Goal: Check status: Check status

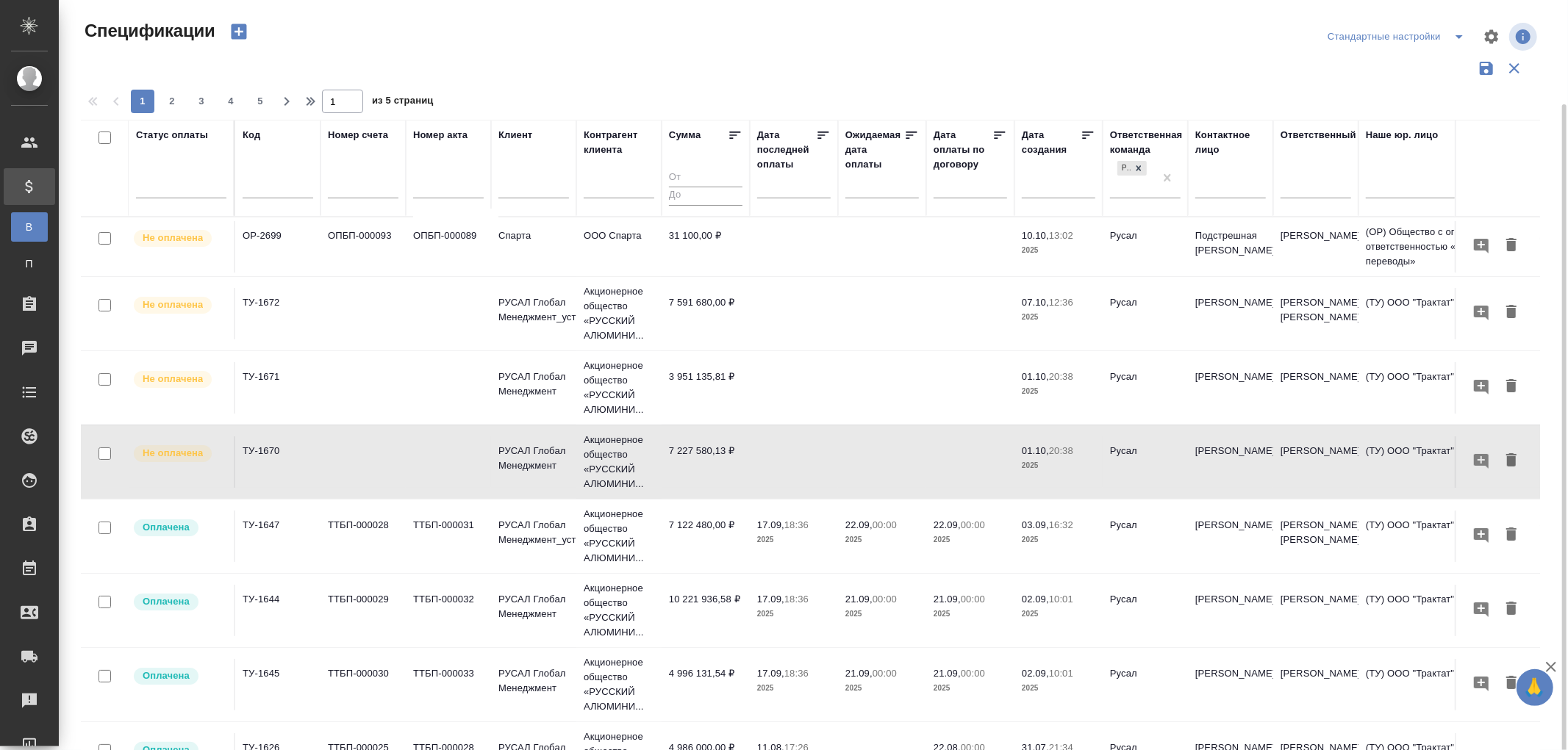
scroll to position [54, 0]
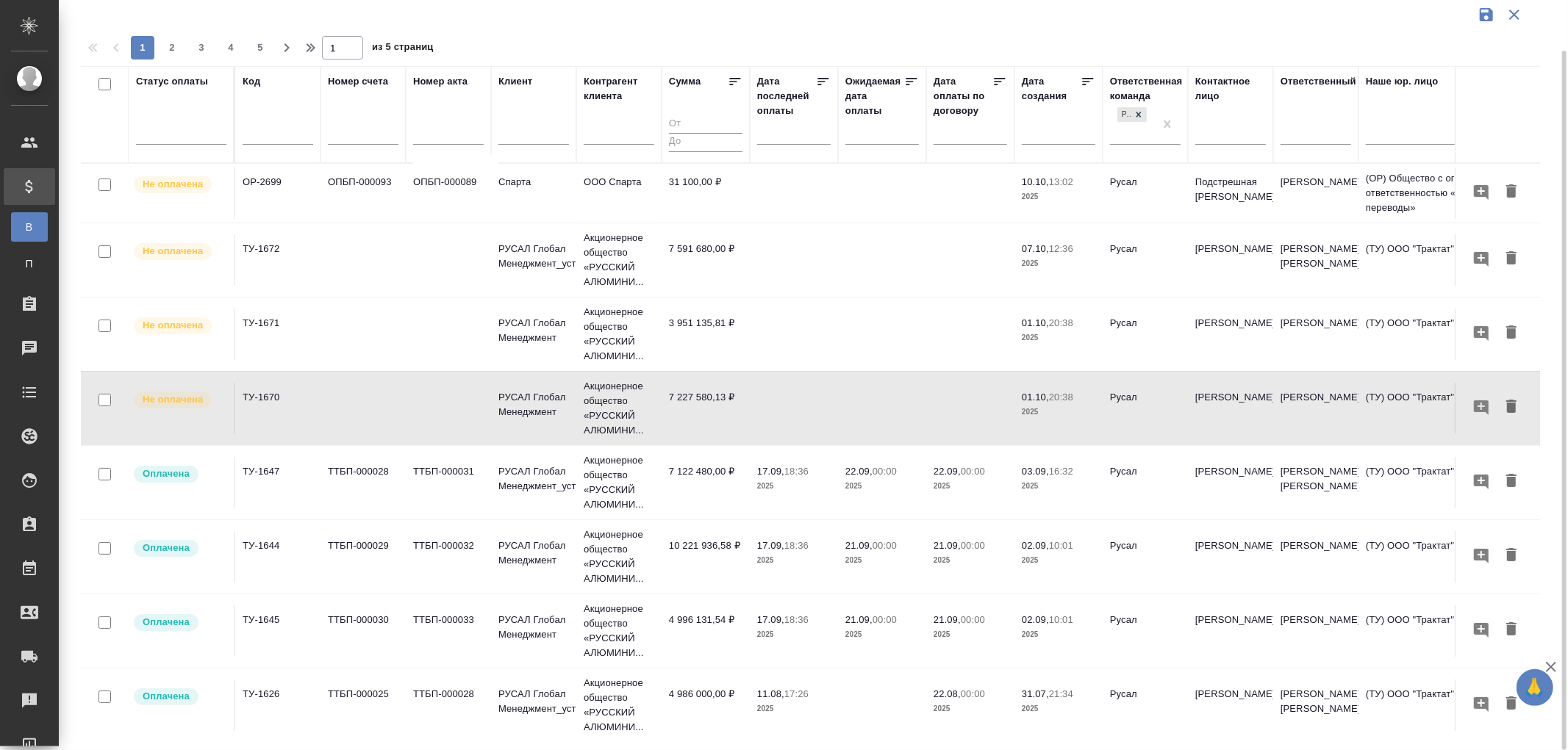
click at [266, 129] on input "text" at bounding box center [278, 135] width 71 height 19
paste input "AU-17174"
type input "AU-17174"
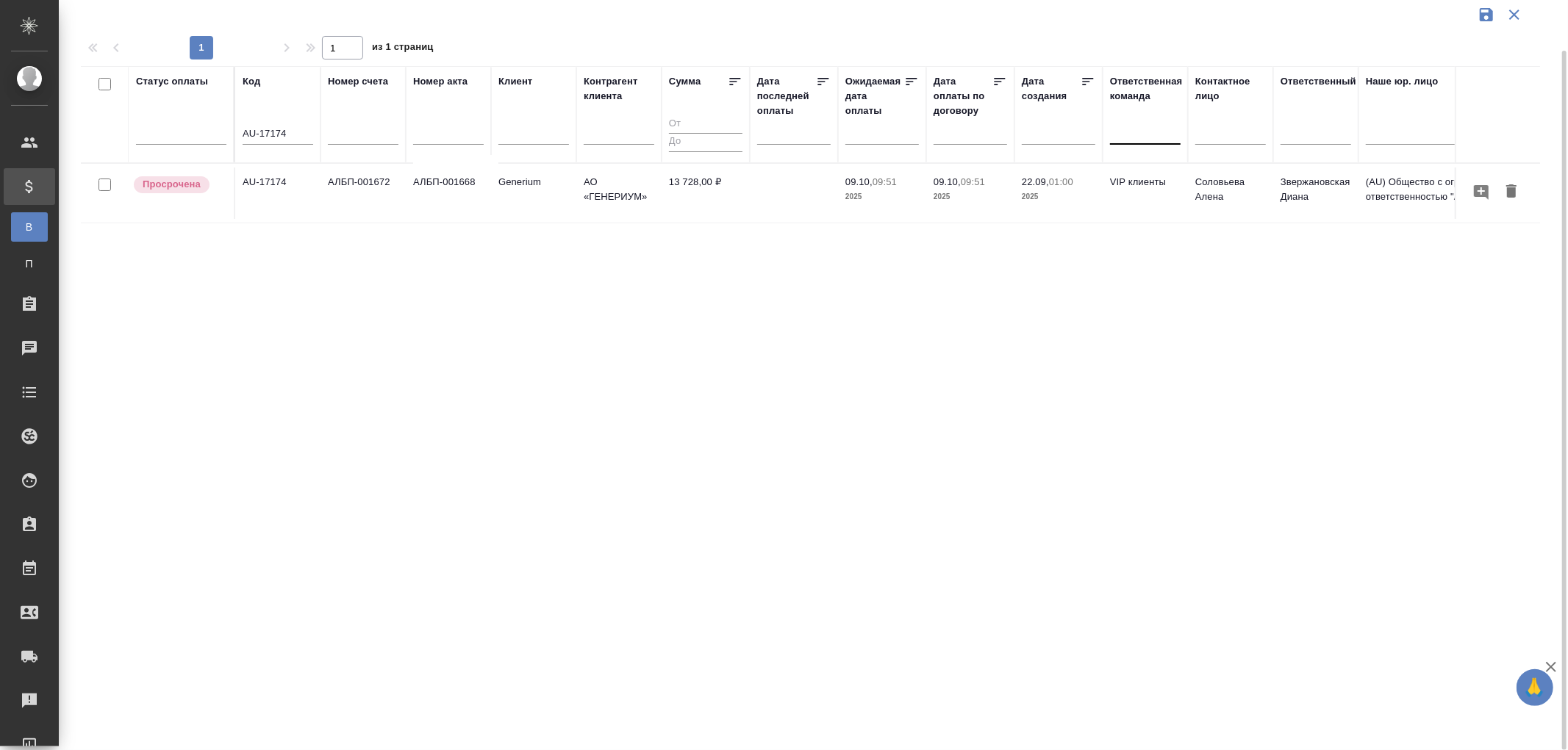
click at [361, 188] on td "АЛБП-001672" at bounding box center [363, 193] width 85 height 51
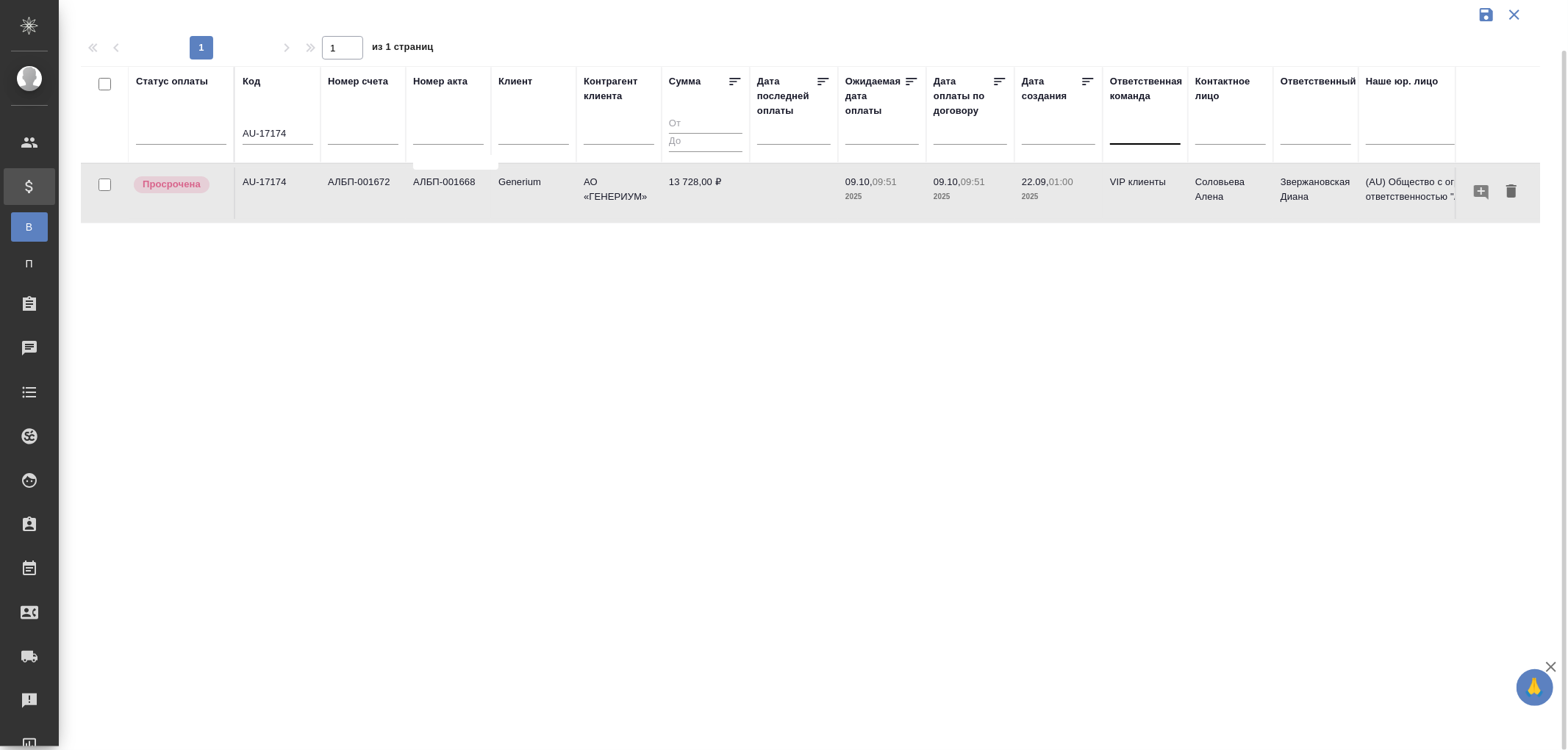
click at [361, 188] on td "АЛБП-001672" at bounding box center [363, 193] width 85 height 51
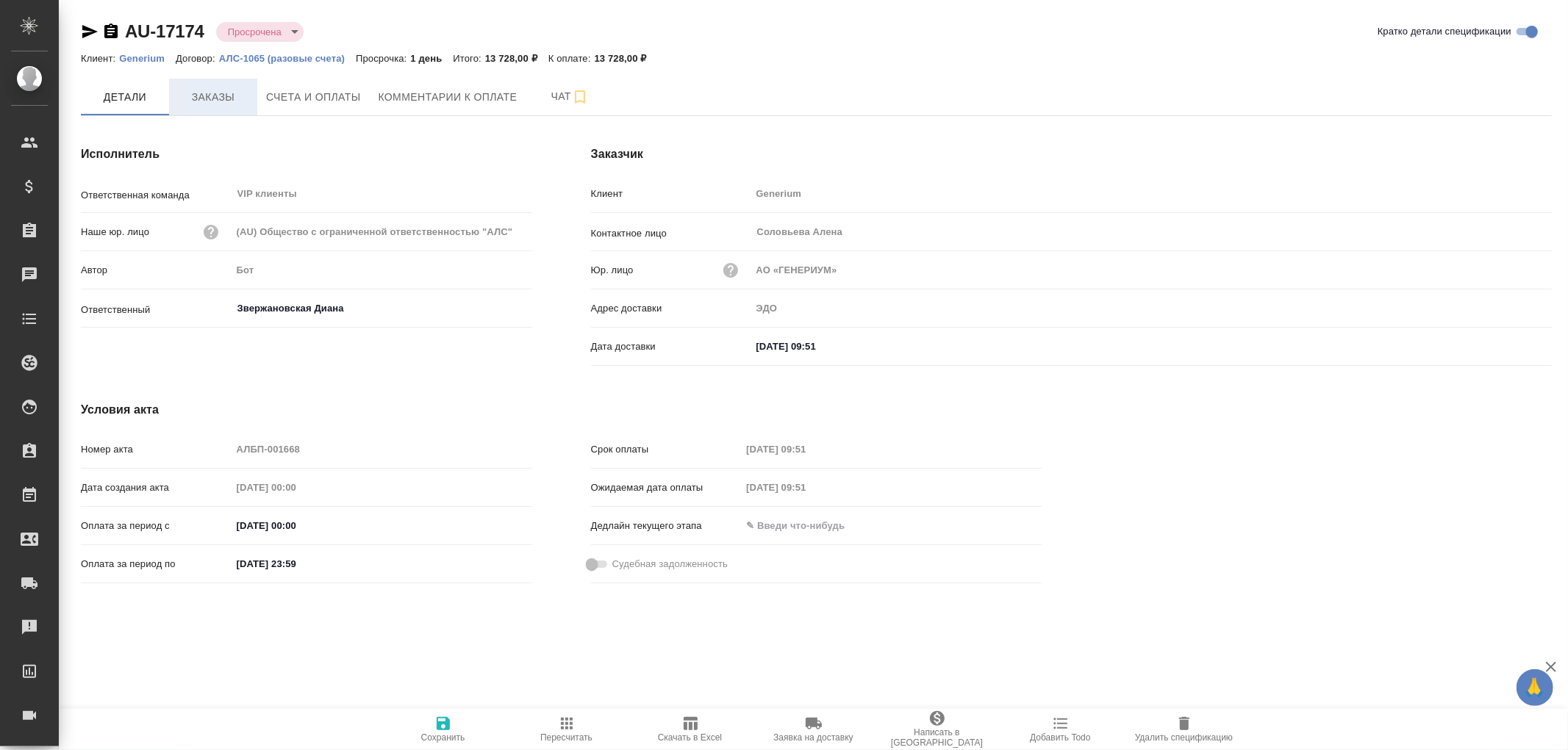
click at [217, 89] on span "Заказы" at bounding box center [213, 97] width 71 height 19
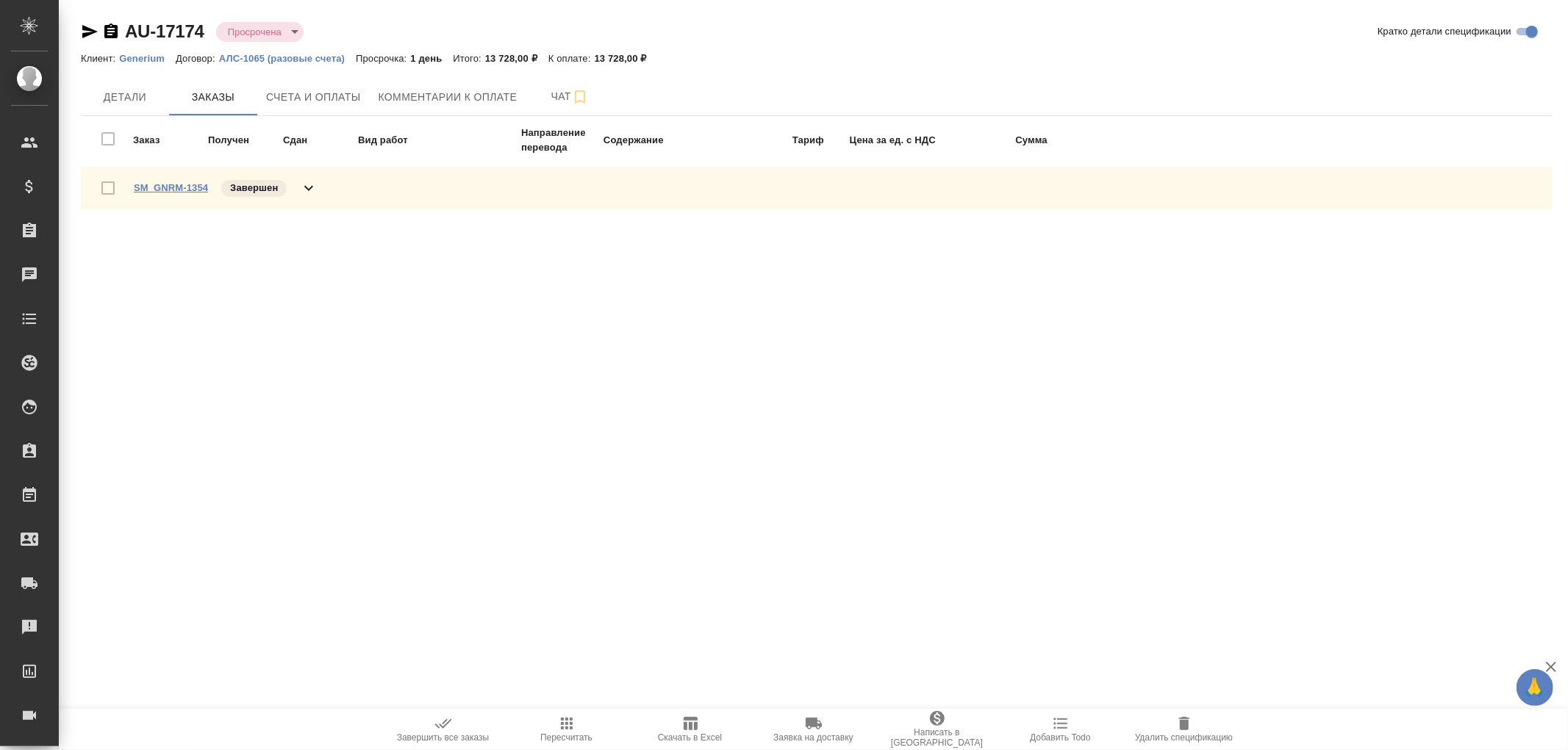
click at [167, 185] on link "SM_GNRM-1354" at bounding box center [171, 188] width 74 height 11
click at [141, 99] on span "Детали" at bounding box center [125, 97] width 71 height 19
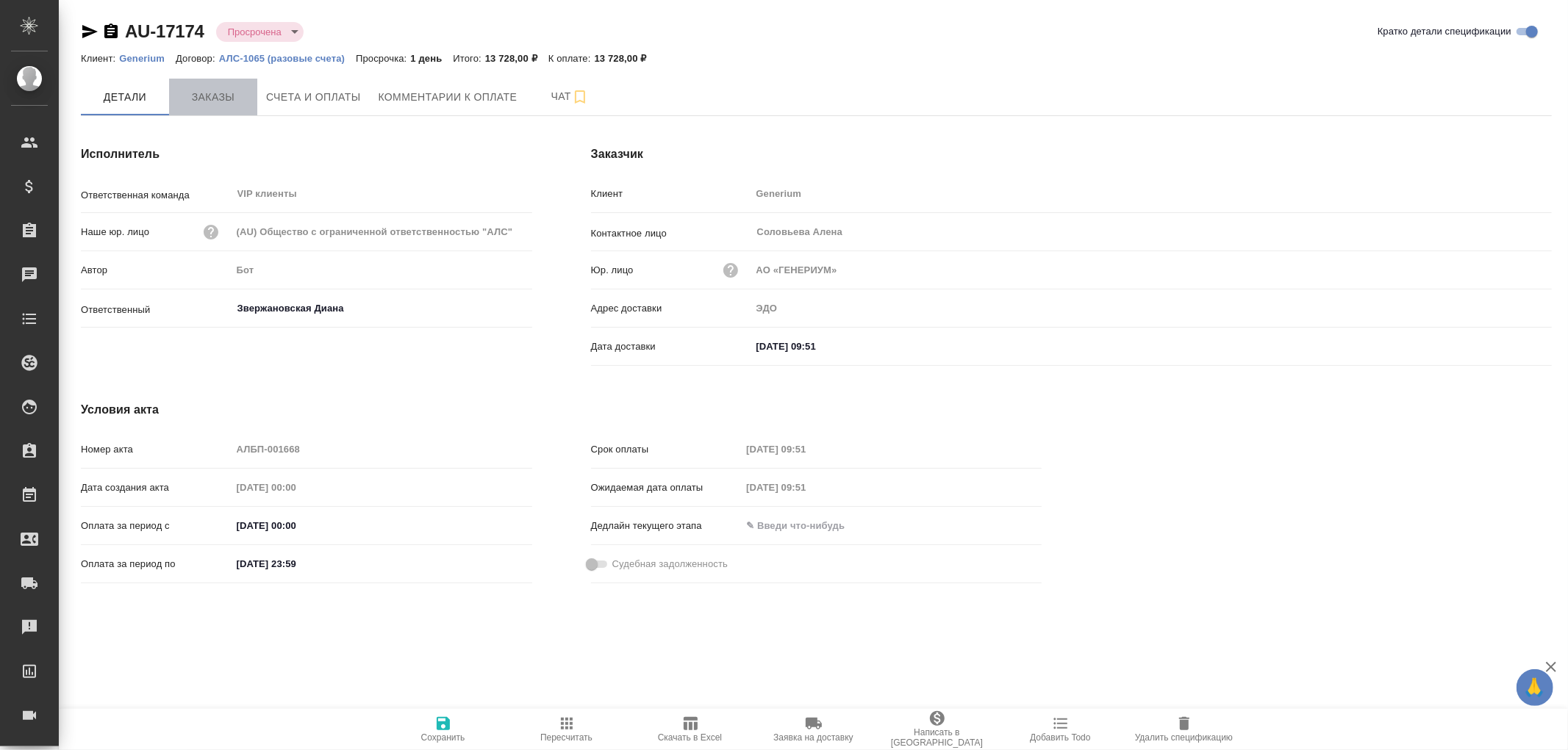
click at [215, 105] on span "Заказы" at bounding box center [213, 97] width 71 height 19
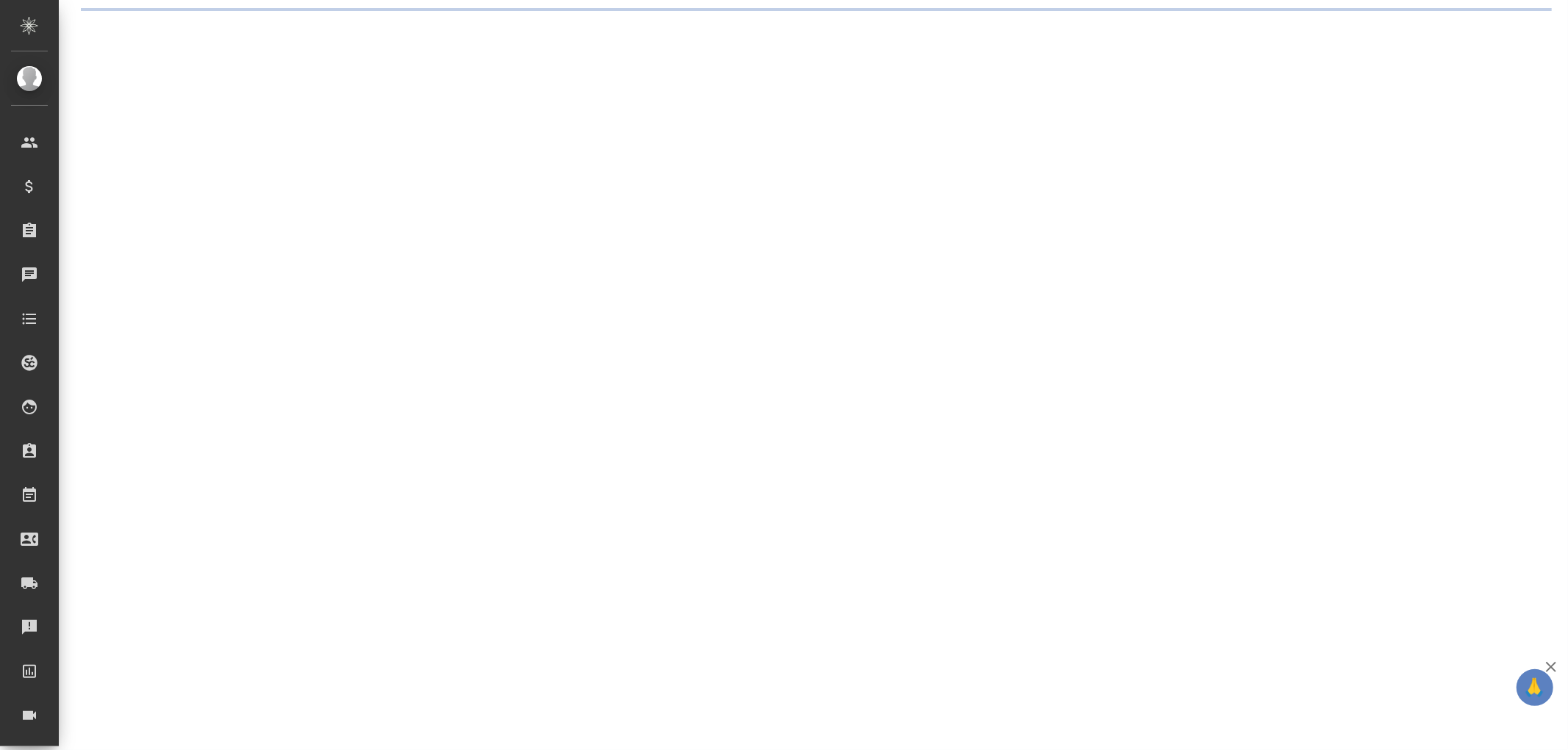
click at [214, 98] on div ".cls-1 fill:#fff; AWATERA Романенко Руфина r.romanenko Клиенты Спецификации Зак…" at bounding box center [784, 375] width 1568 height 750
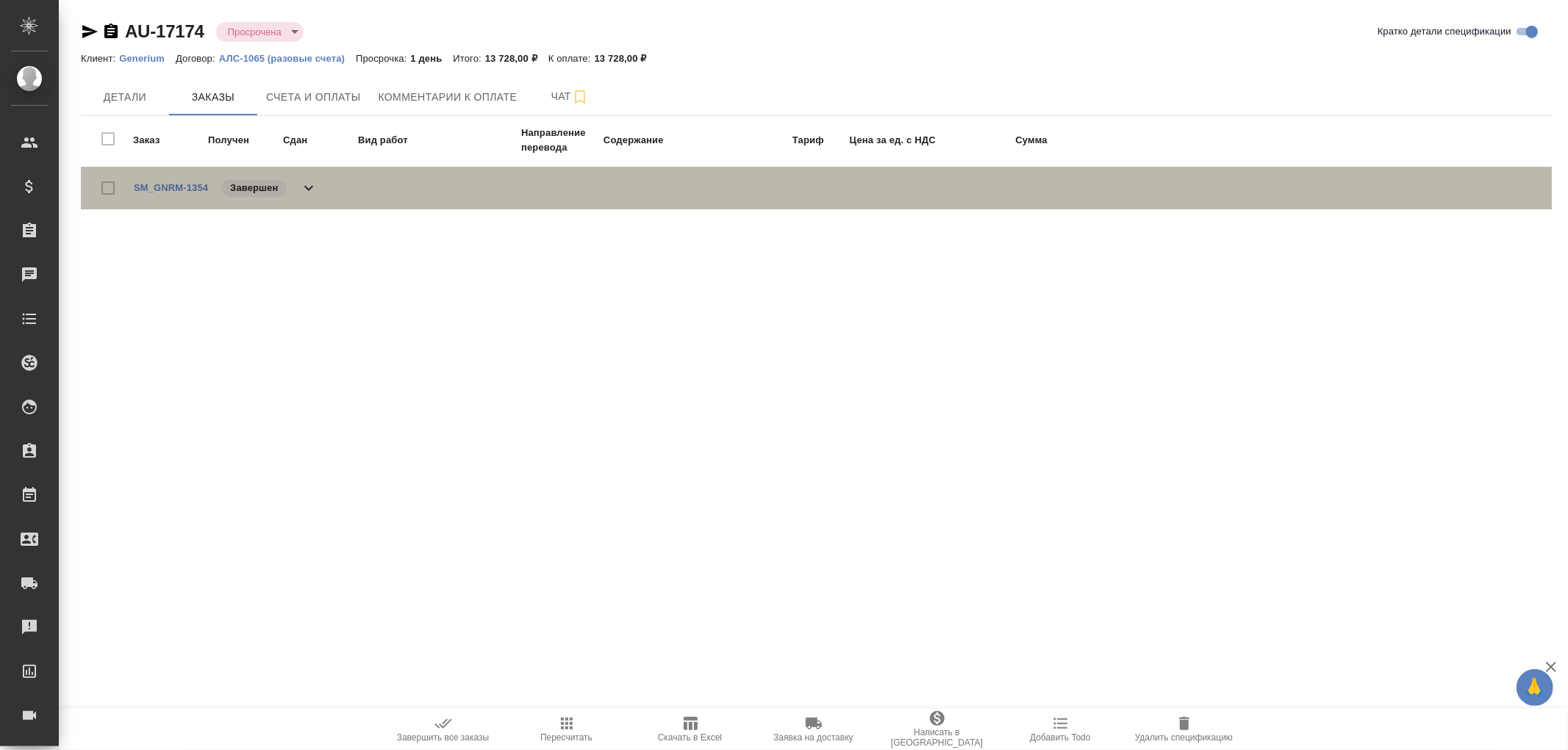
click at [311, 185] on icon at bounding box center [309, 189] width 18 height 18
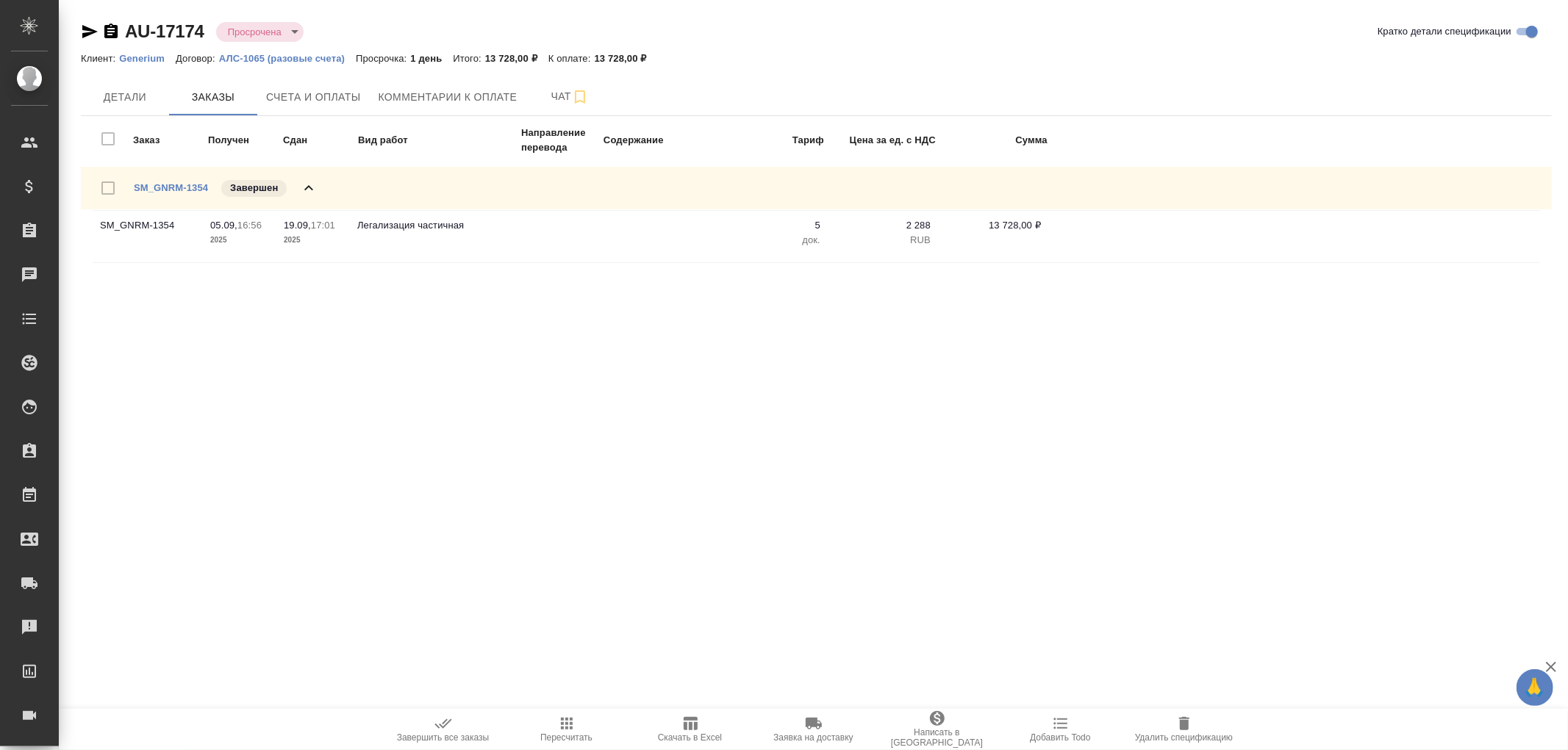
click at [154, 228] on td "SM_GNRM-1354" at bounding box center [148, 236] width 111 height 51
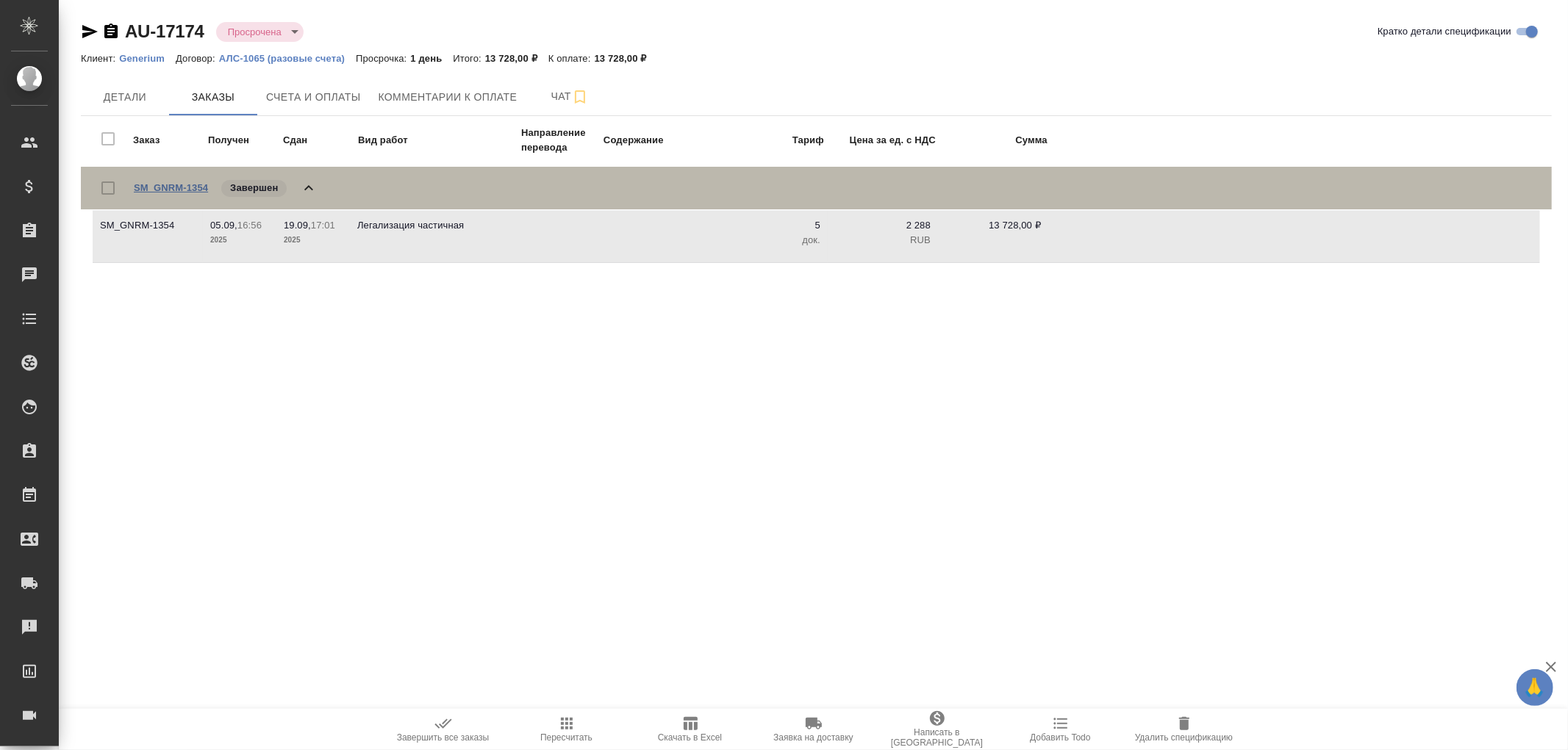
click at [173, 185] on link "SM_GNRM-1354" at bounding box center [171, 188] width 74 height 11
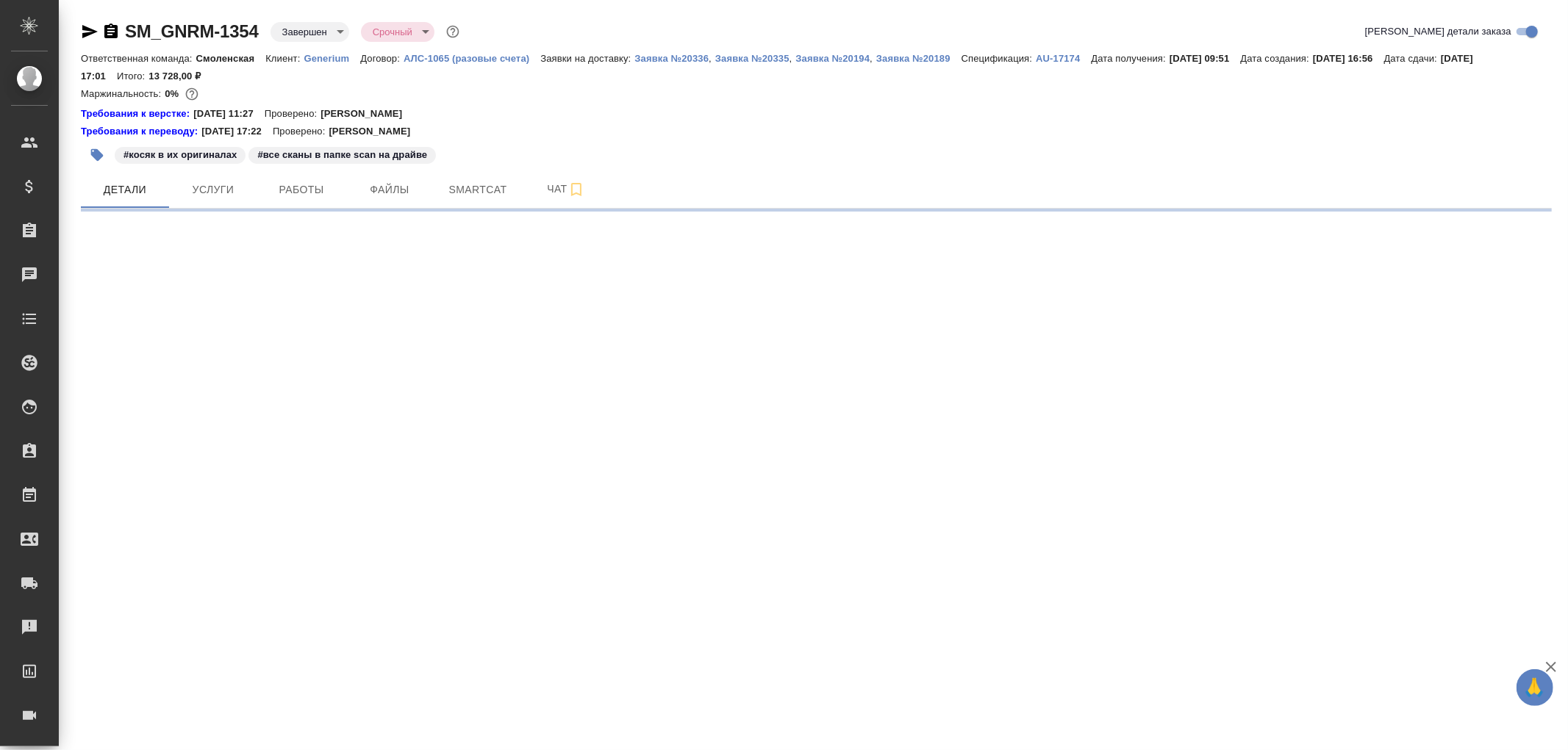
select select "RU"
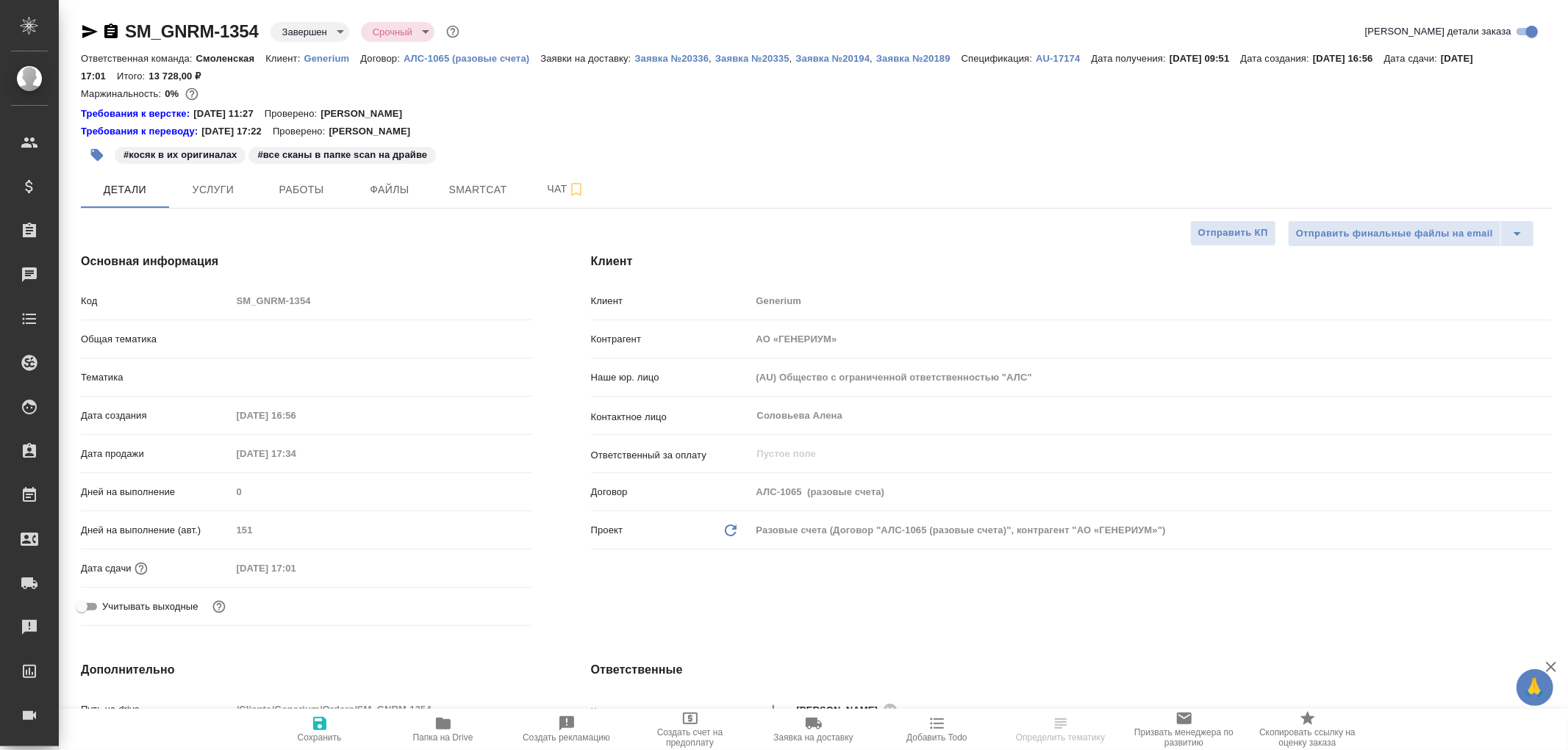
type textarea "x"
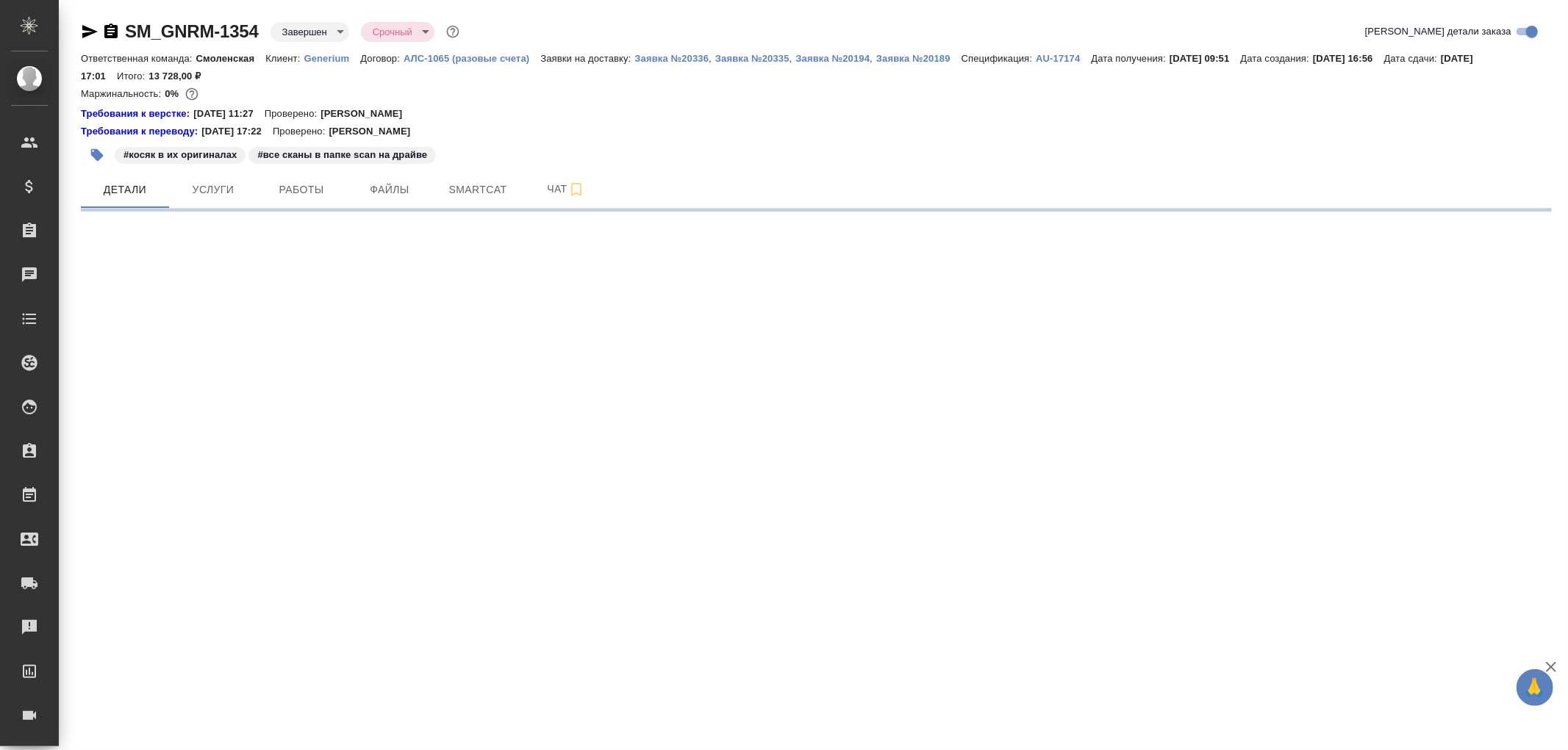
select select "RU"
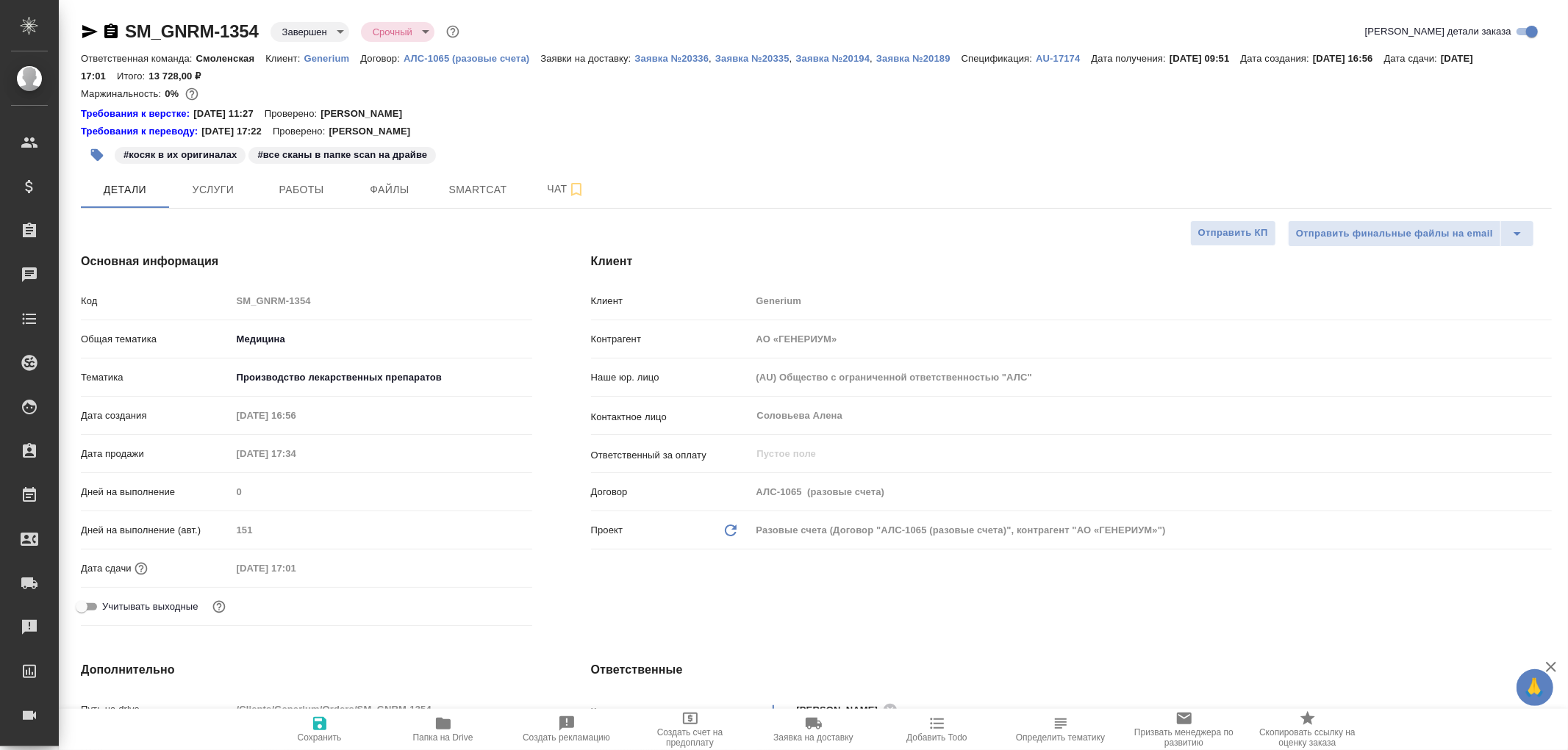
type textarea "x"
click at [219, 182] on span "Услуги" at bounding box center [213, 189] width 71 height 19
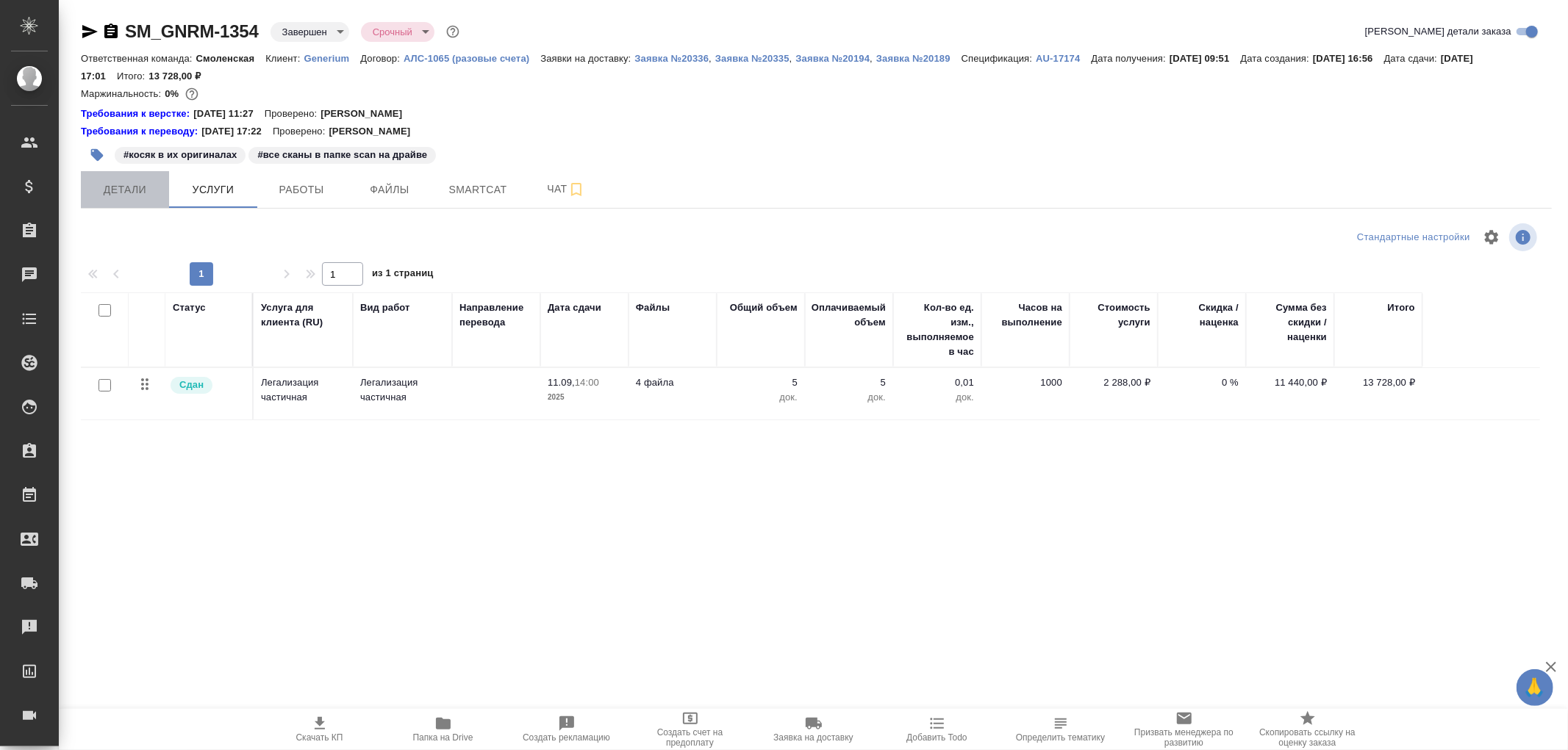
click at [136, 189] on span "Детали" at bounding box center [125, 189] width 71 height 19
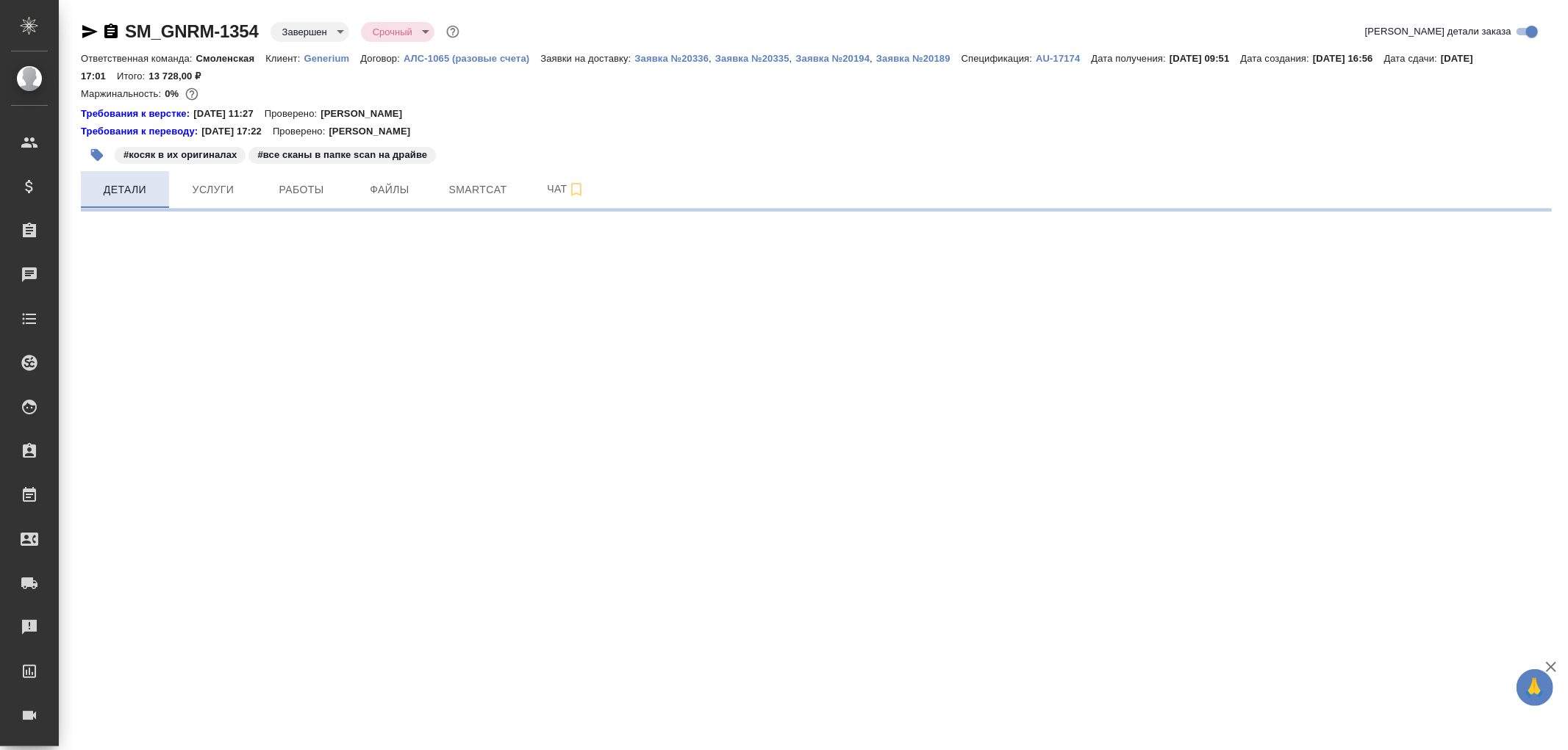
select select "RU"
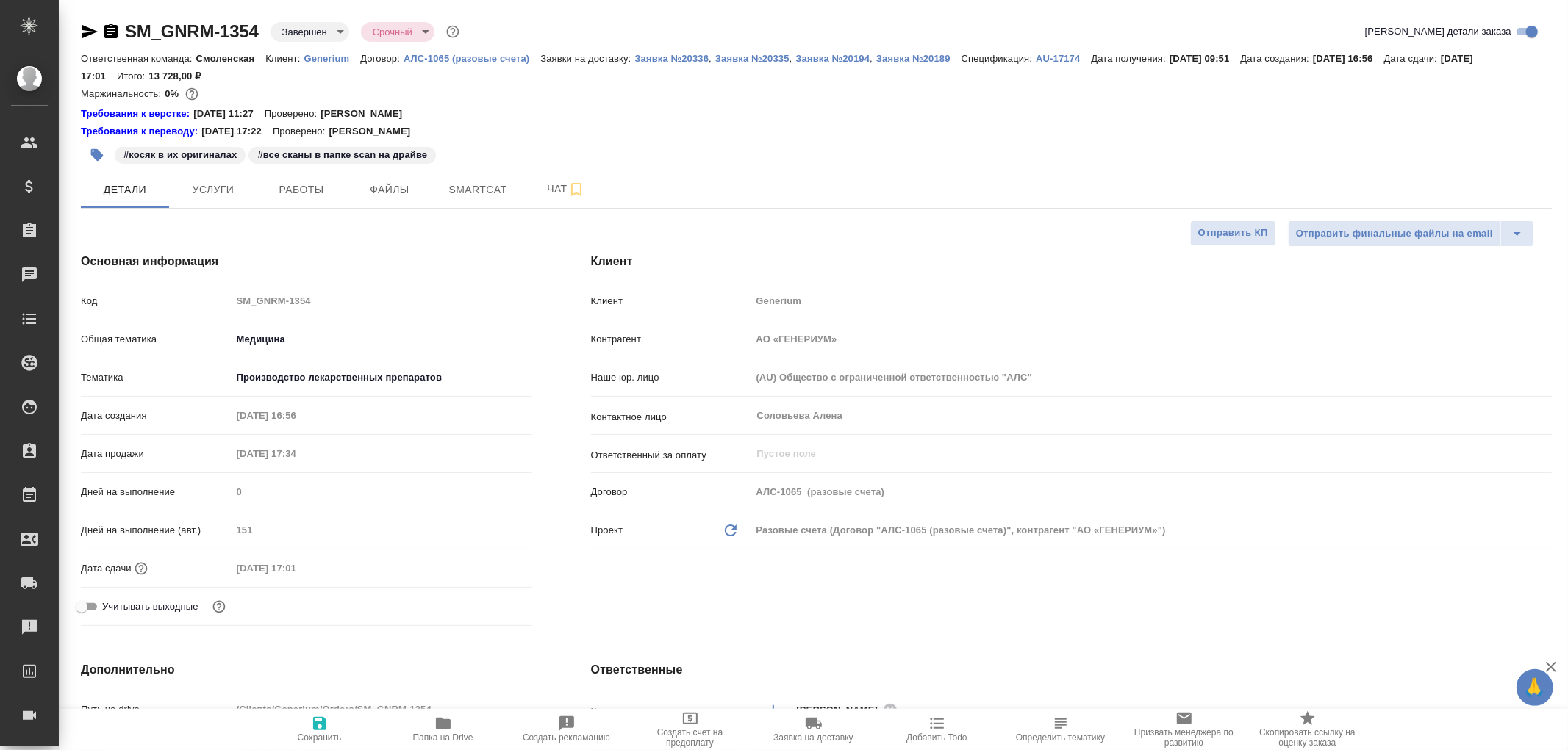
type textarea "x"
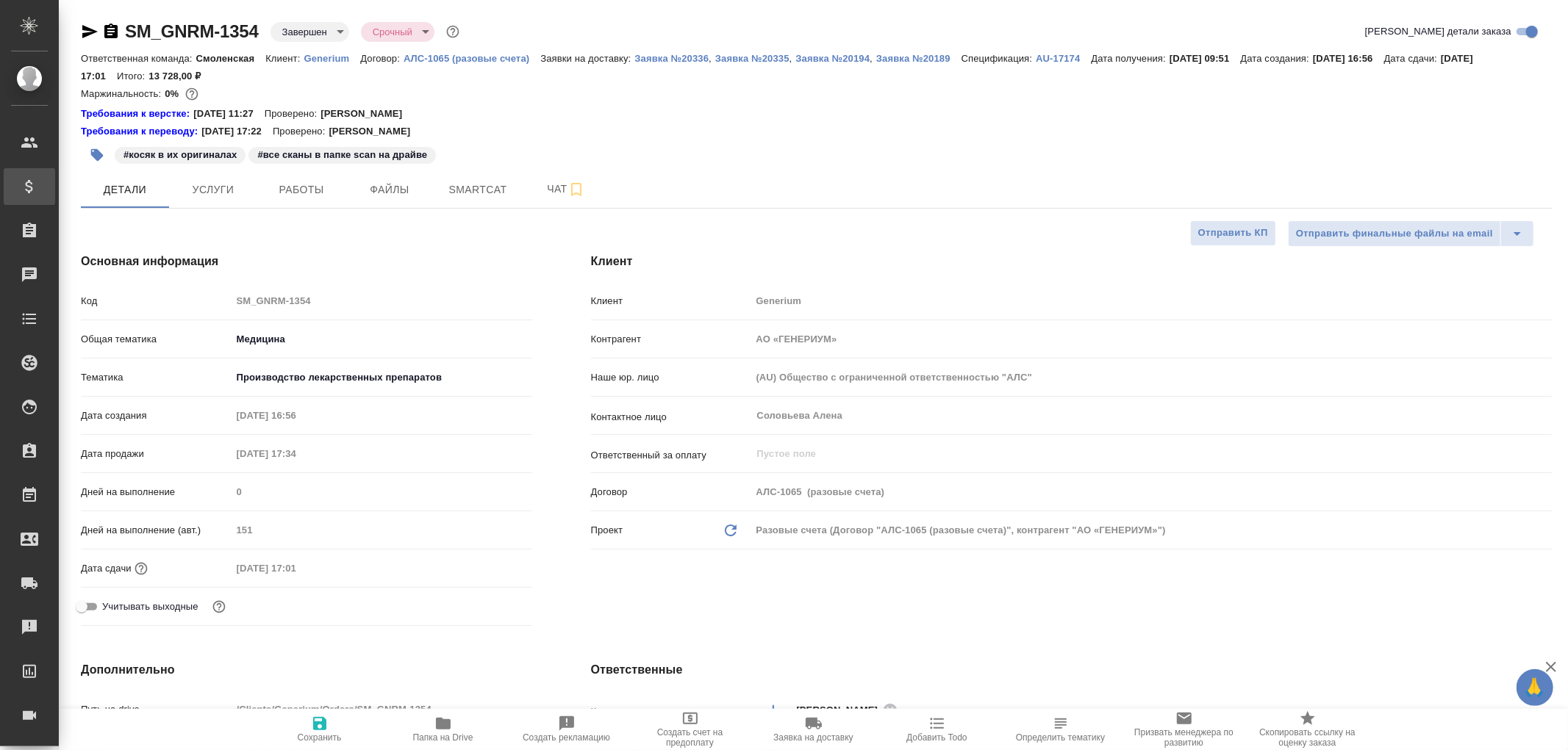
type textarea "x"
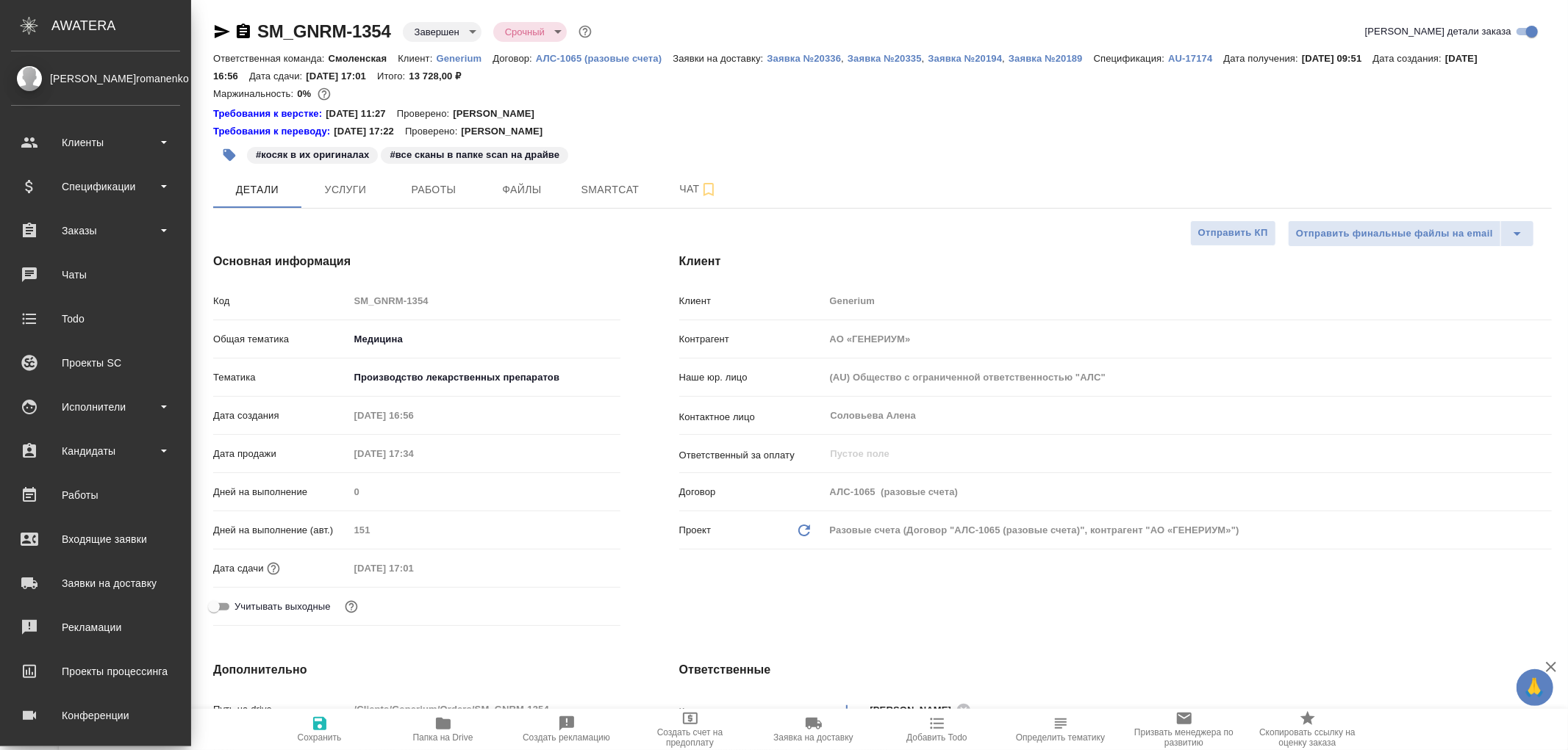
type textarea "x"
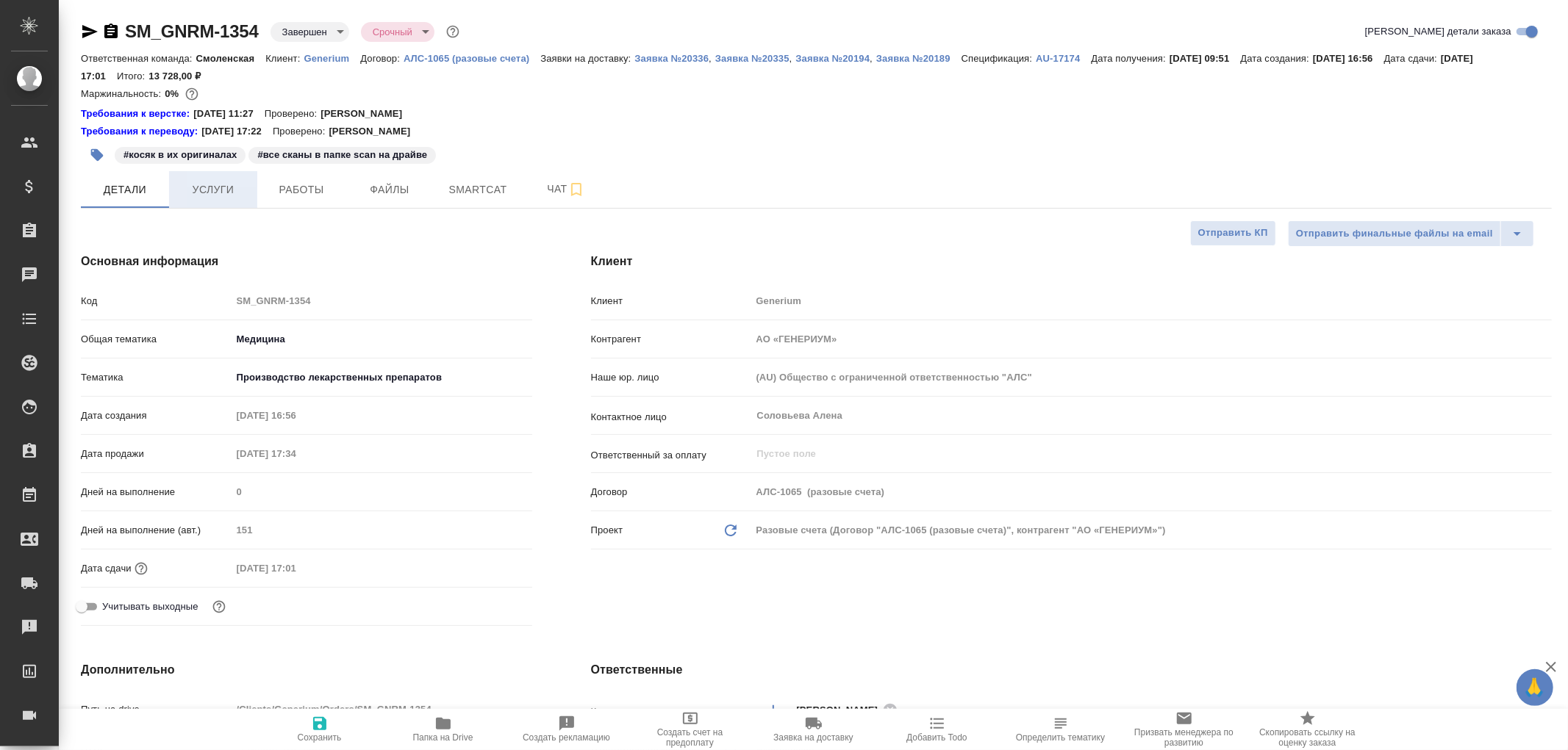
click at [210, 182] on span "Услуги" at bounding box center [213, 189] width 71 height 19
select select "RU"
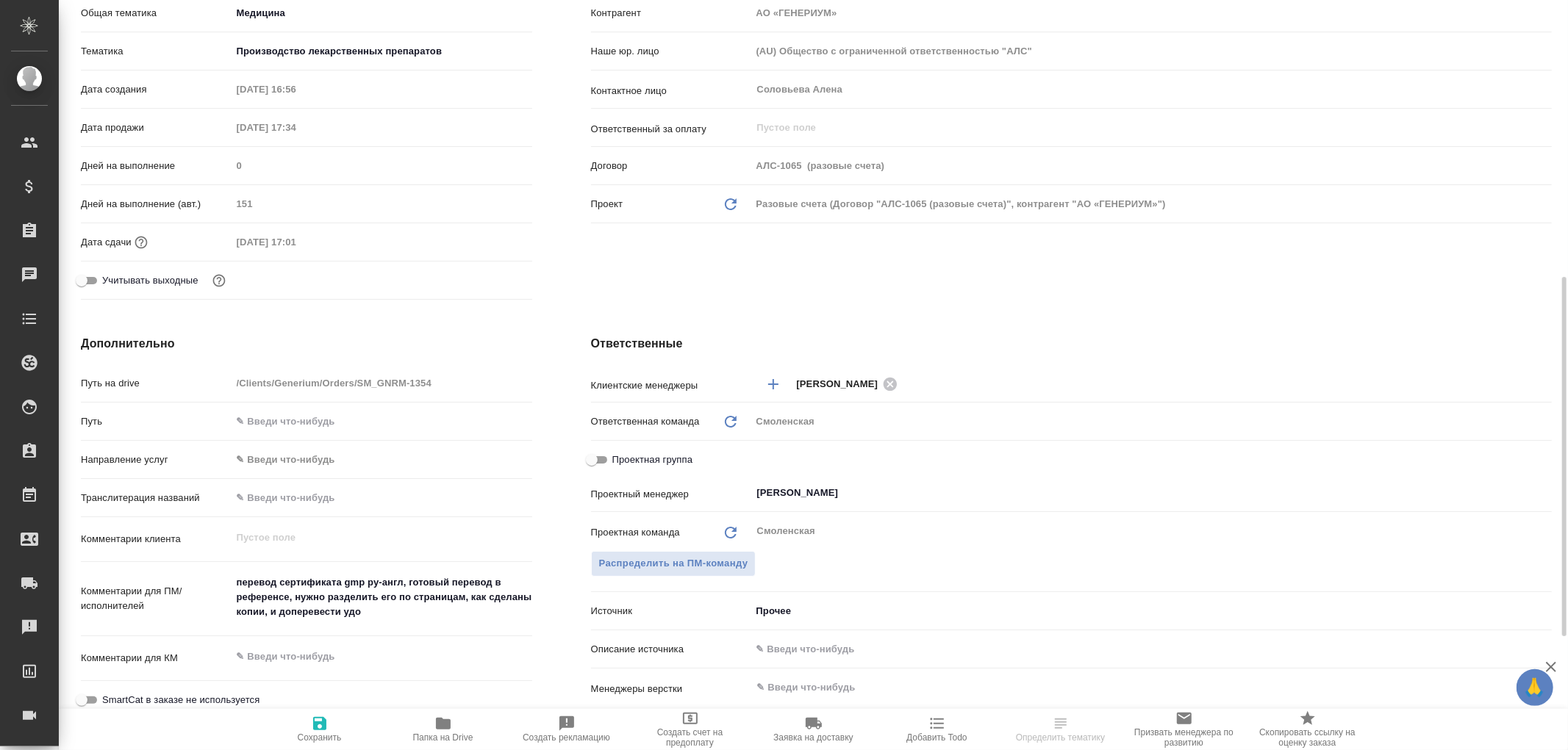
scroll to position [408, 0]
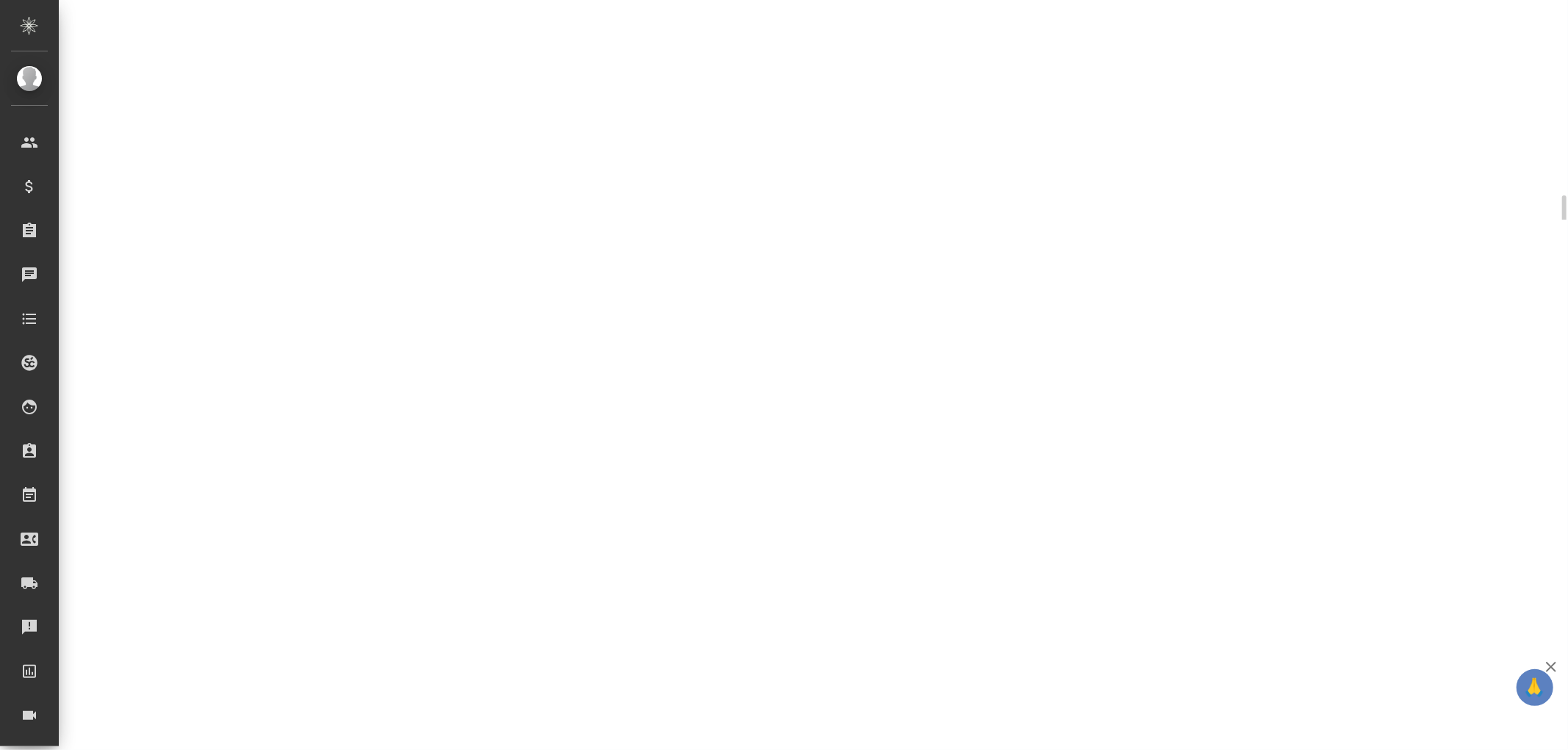
select select "RU"
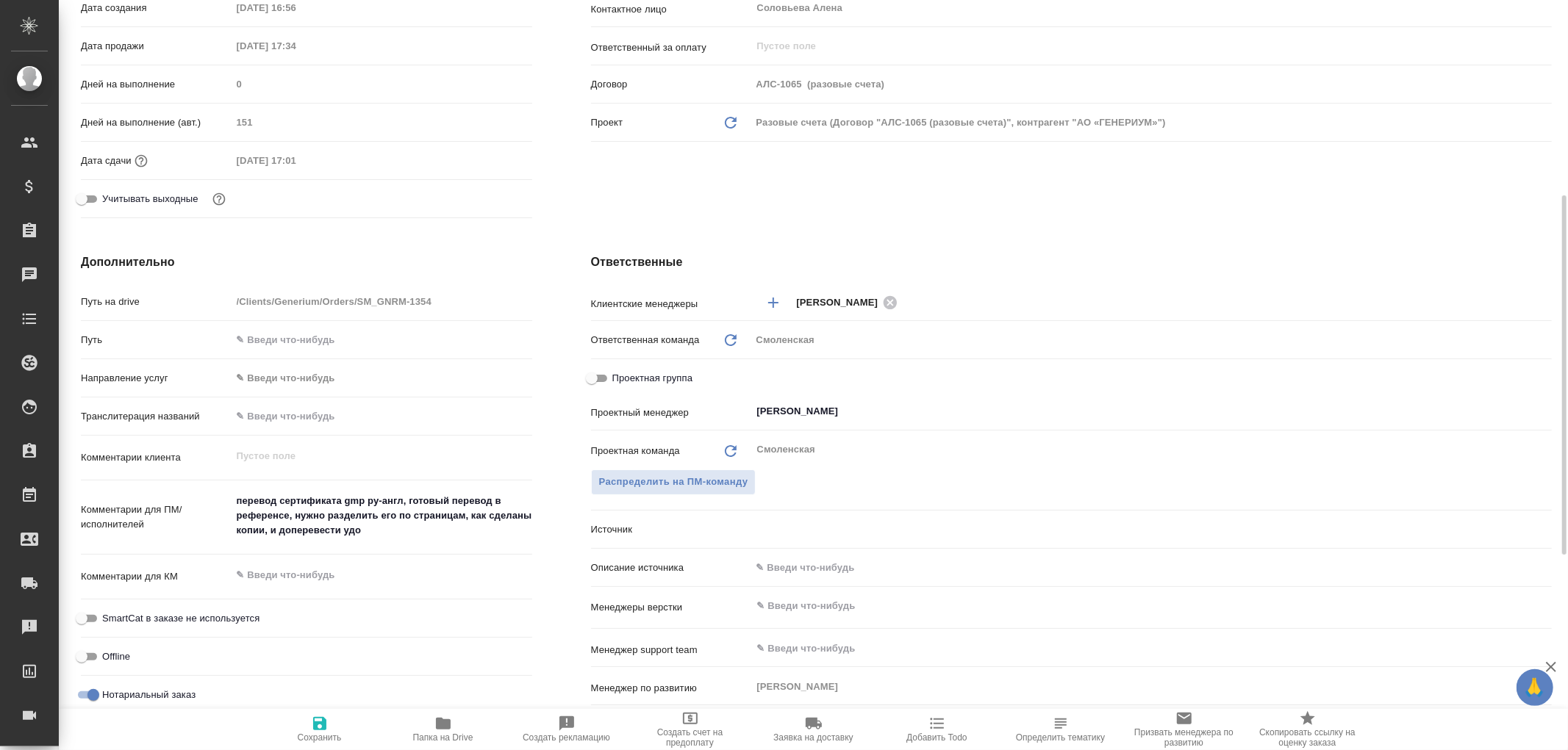
type textarea "x"
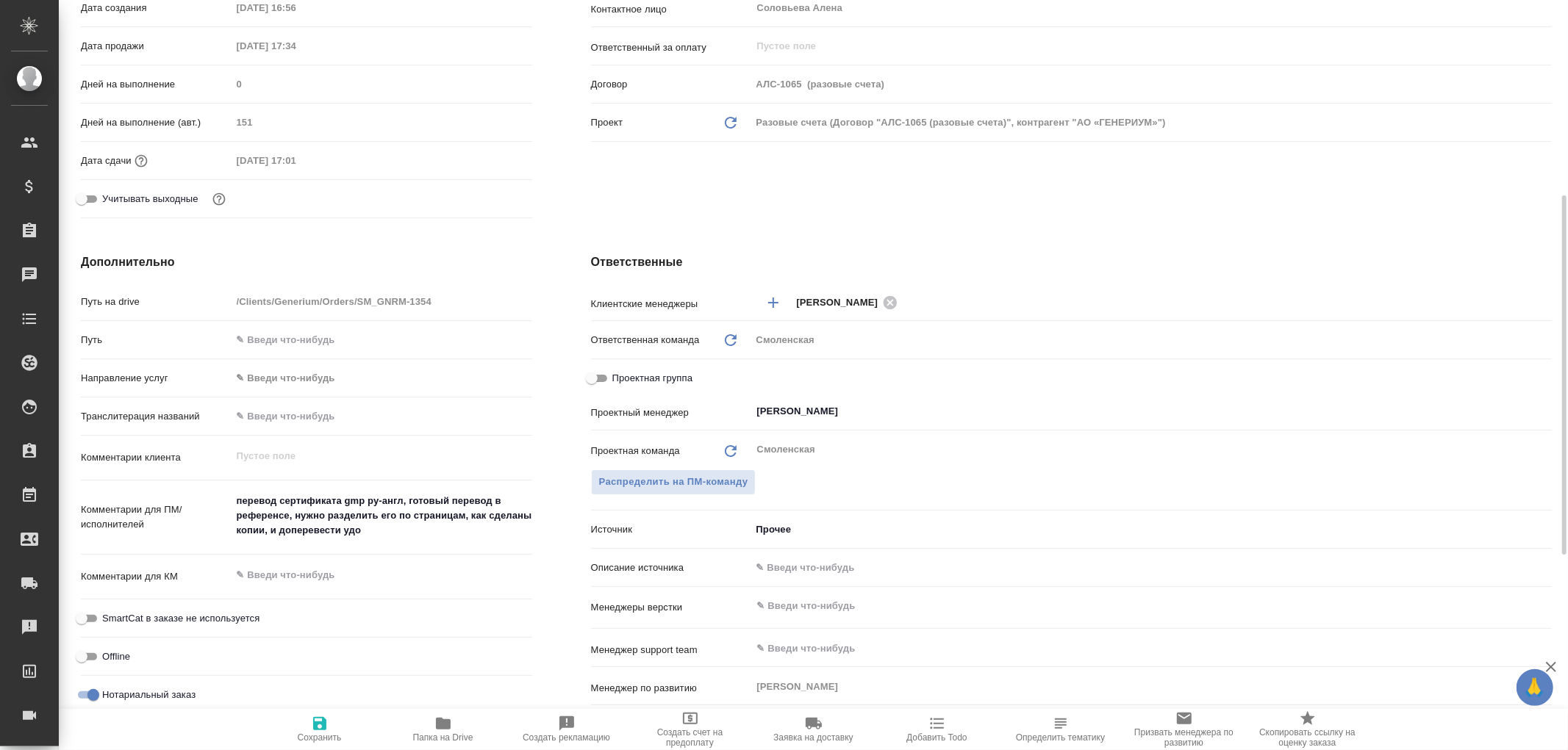
type textarea "x"
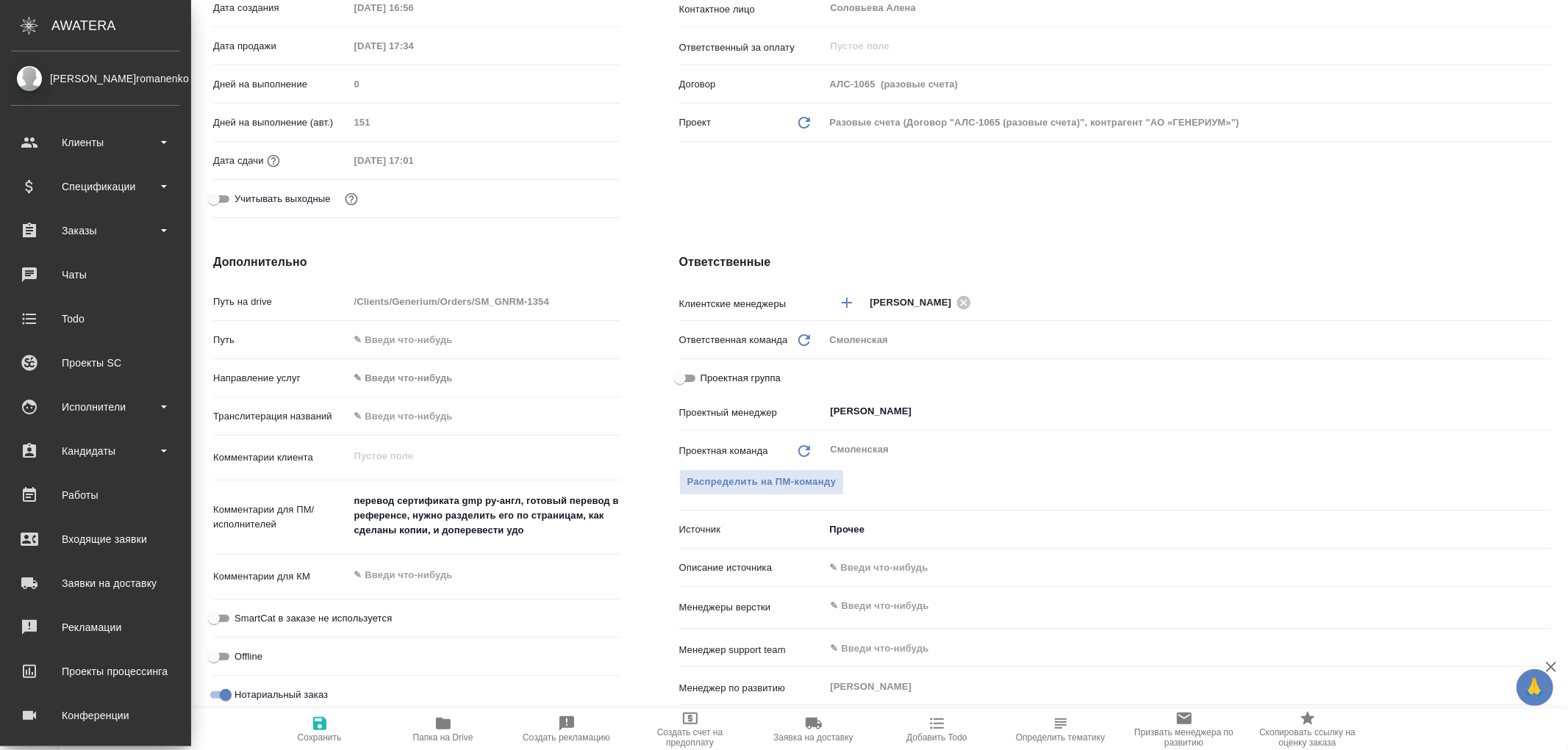
type textarea "x"
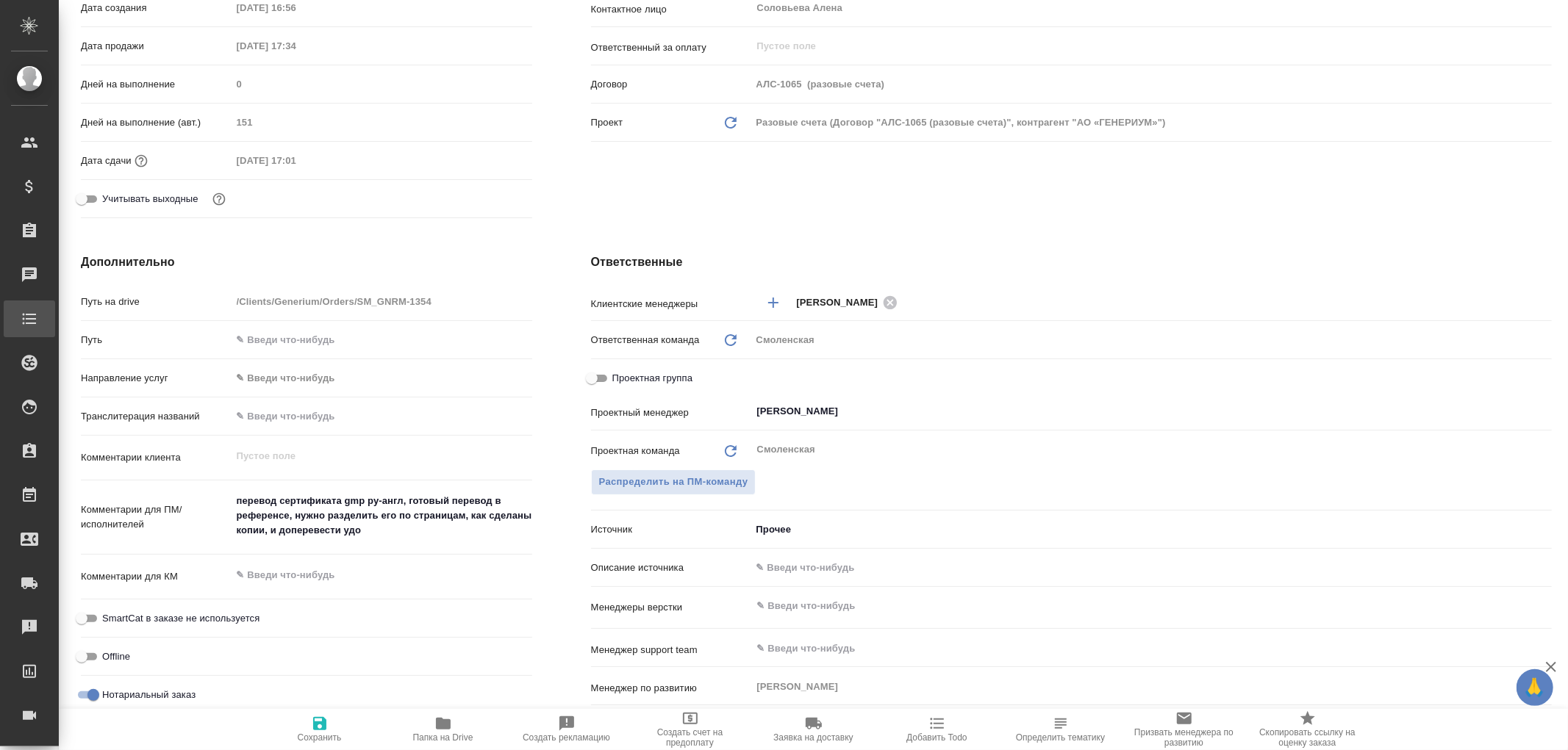
type textarea "x"
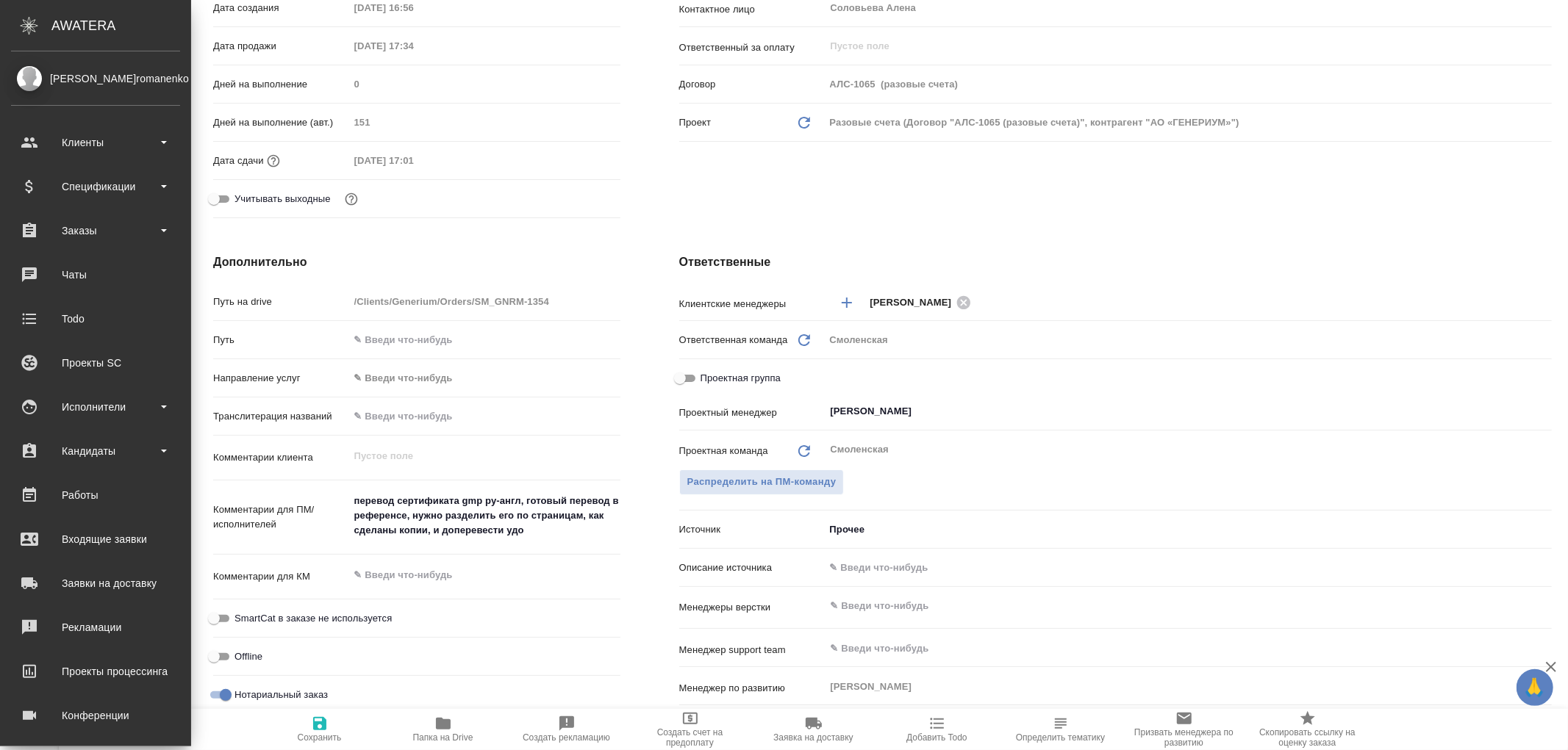
type textarea "x"
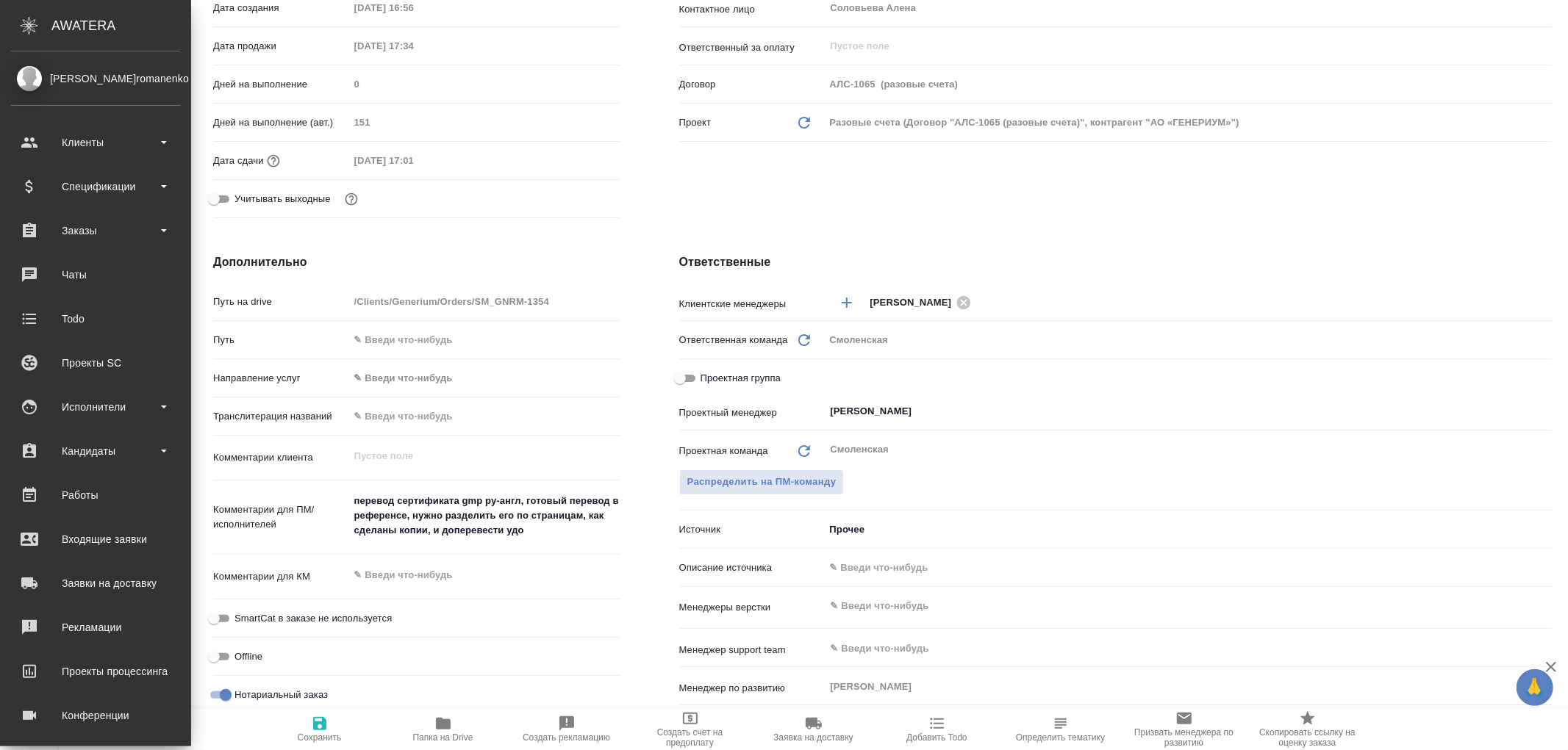
type textarea "x"
